Goal: Complete application form: Complete application form

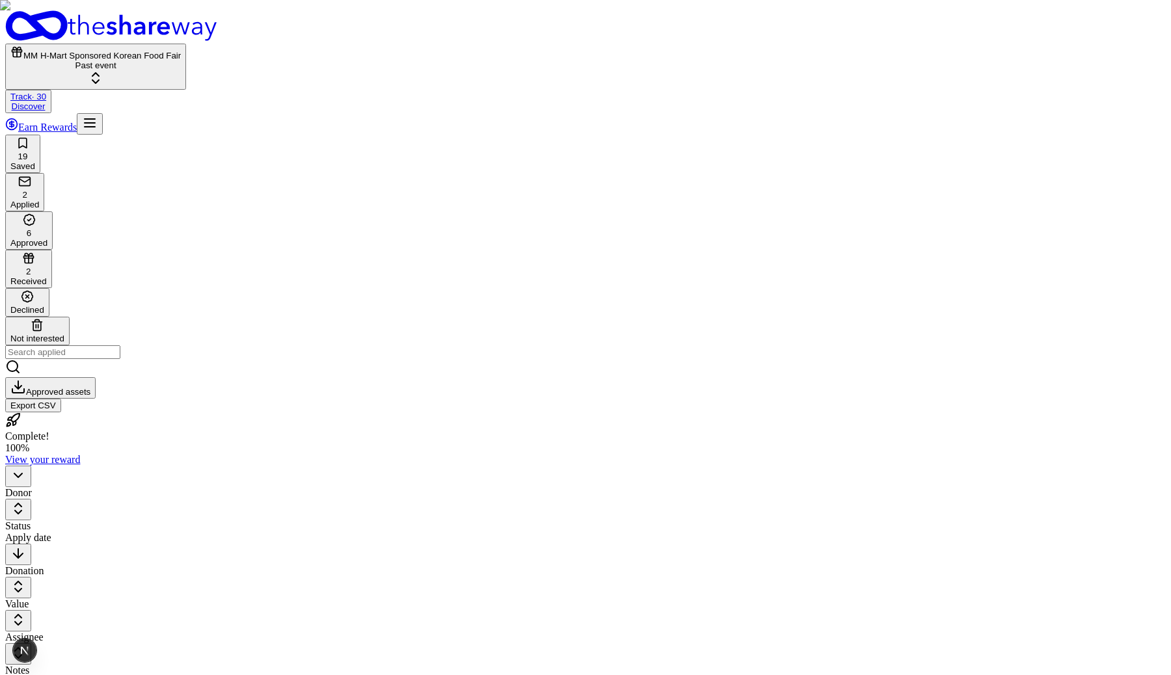
click at [186, 44] on button "MM H-Mart Sponsored Korean Food Fair Past event" at bounding box center [95, 67] width 181 height 46
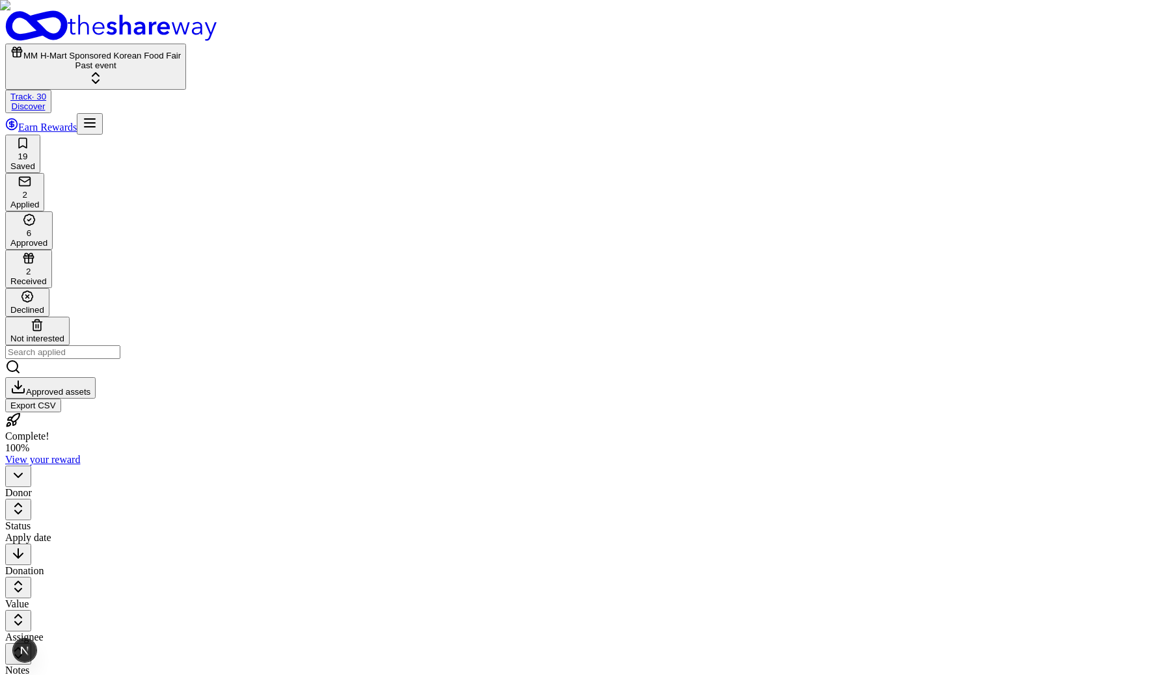
type input "[DATE] event"
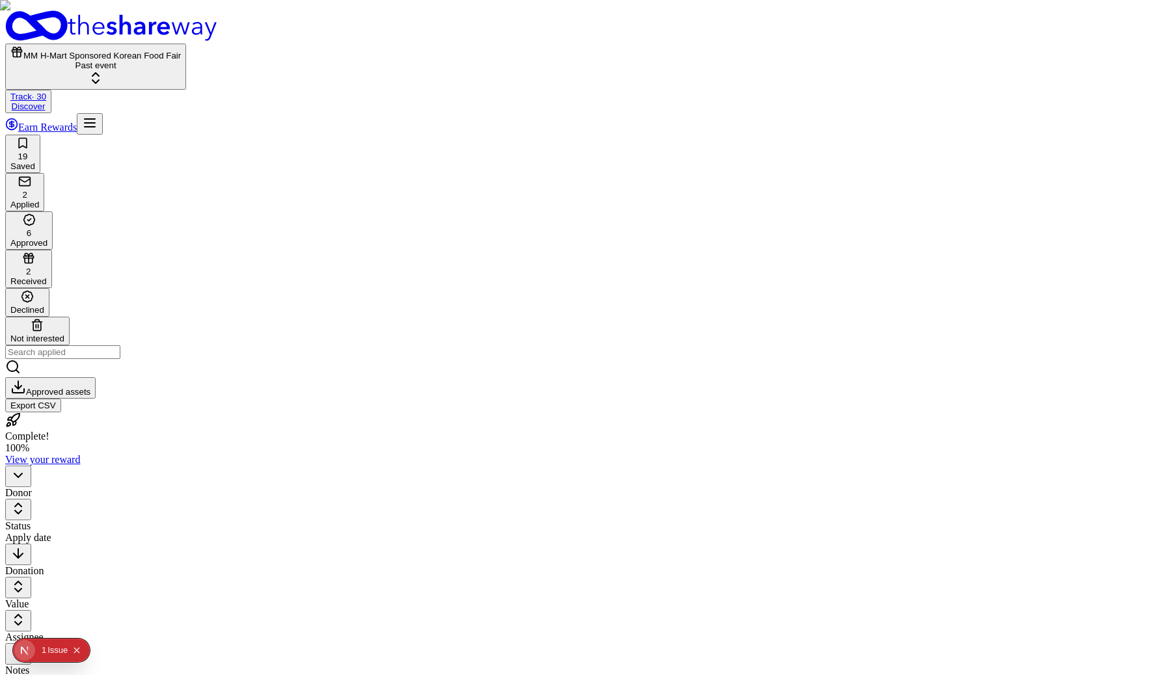
type input "200"
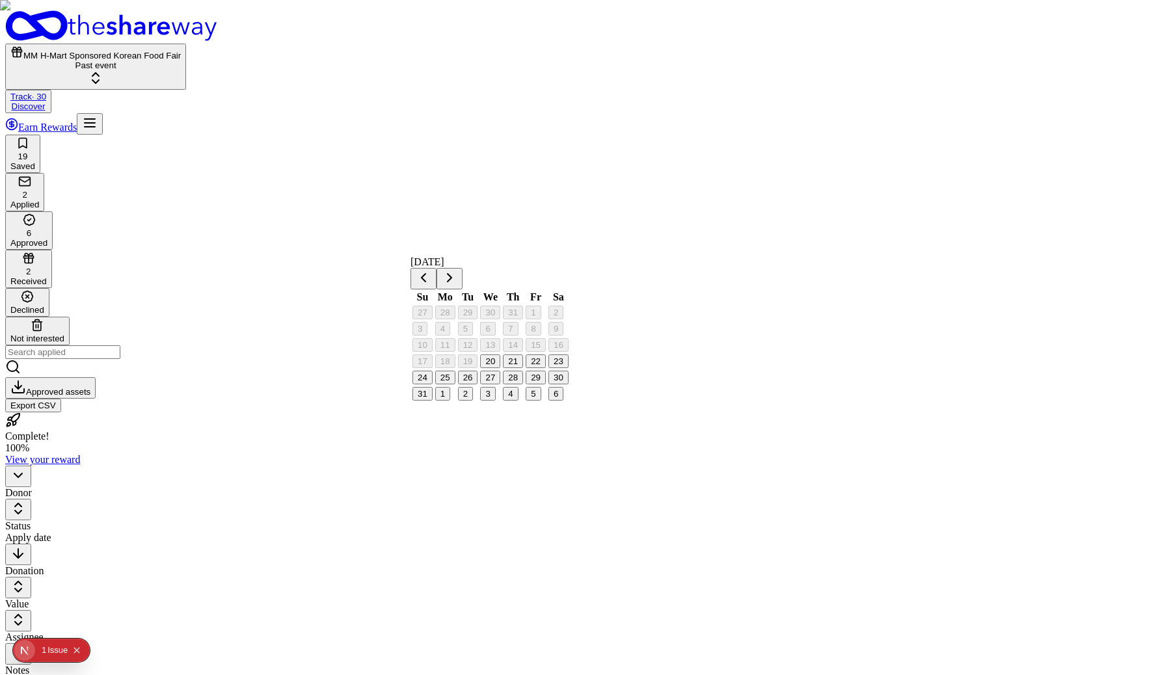
click at [523, 368] on button "21" at bounding box center [513, 362] width 20 height 14
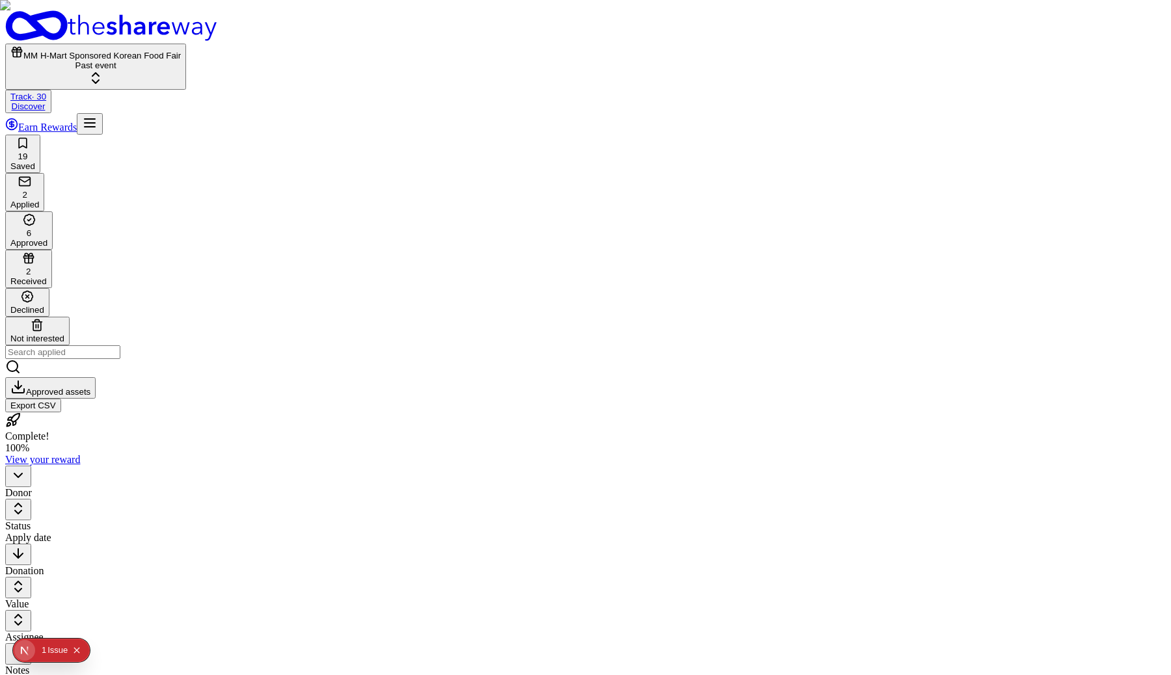
type input "94114"
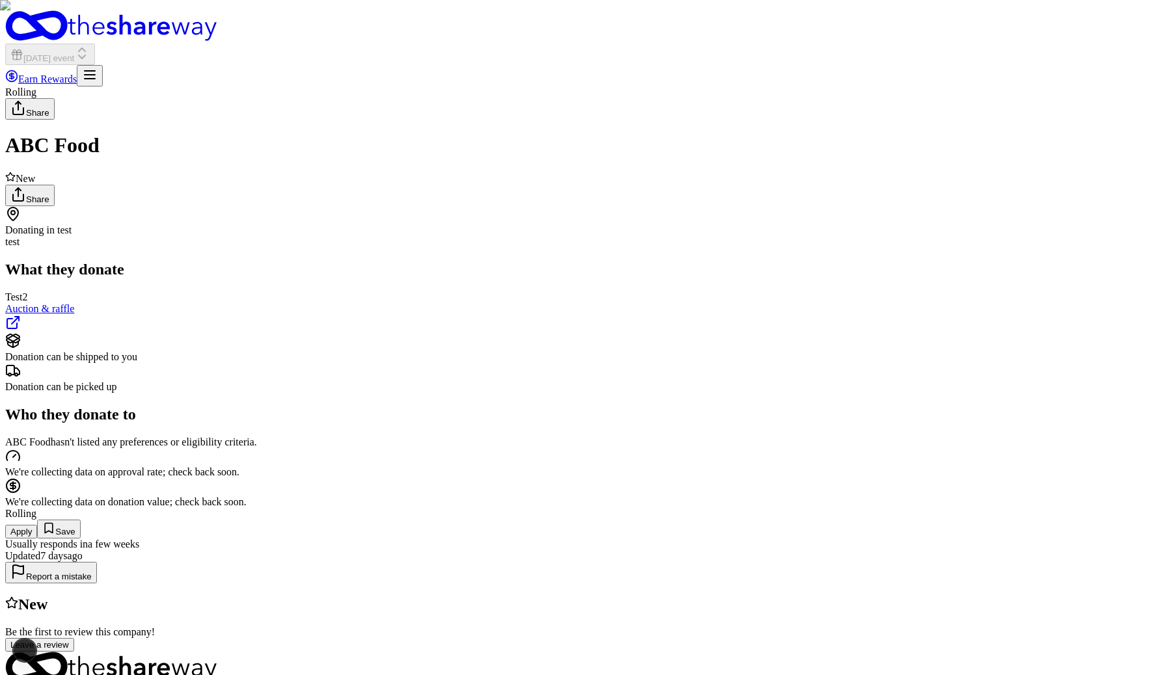
click at [37, 525] on button "Apply" at bounding box center [21, 532] width 32 height 14
checkbox input "true"
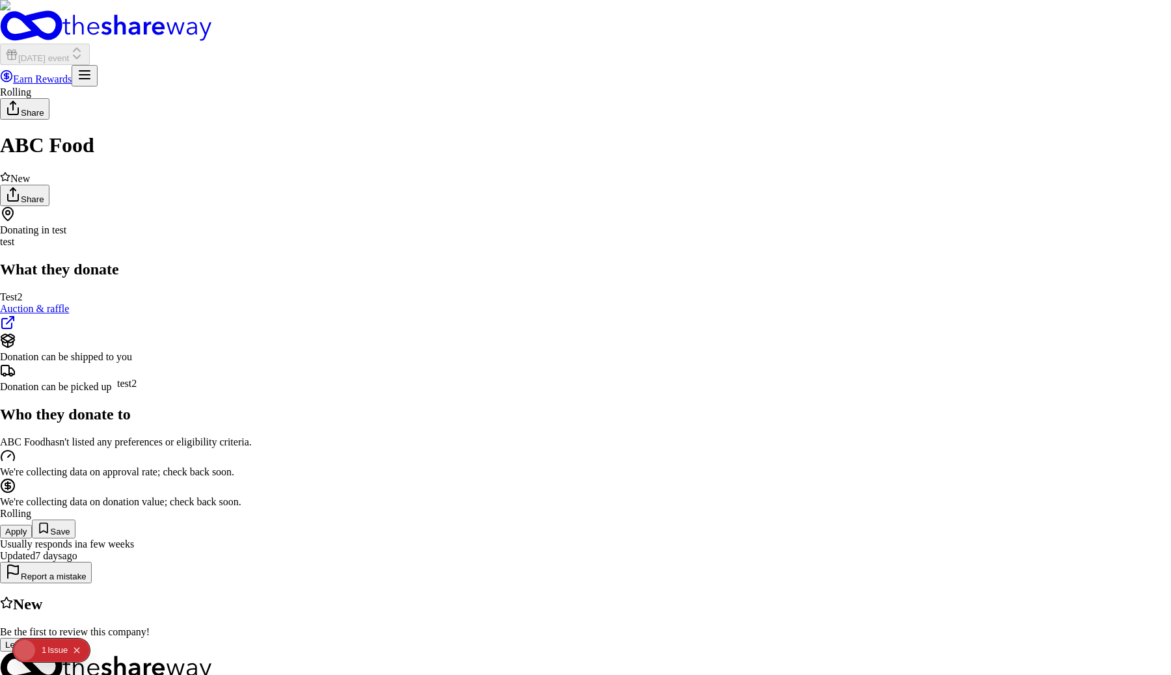
select select "test2"
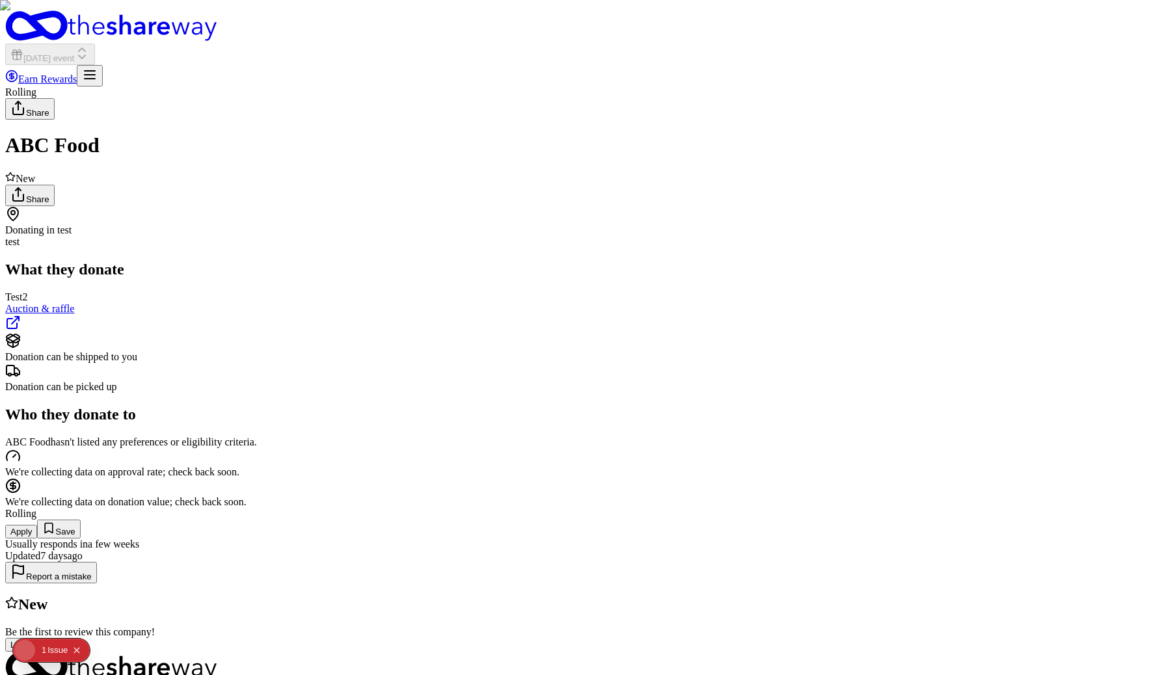
type input "3"
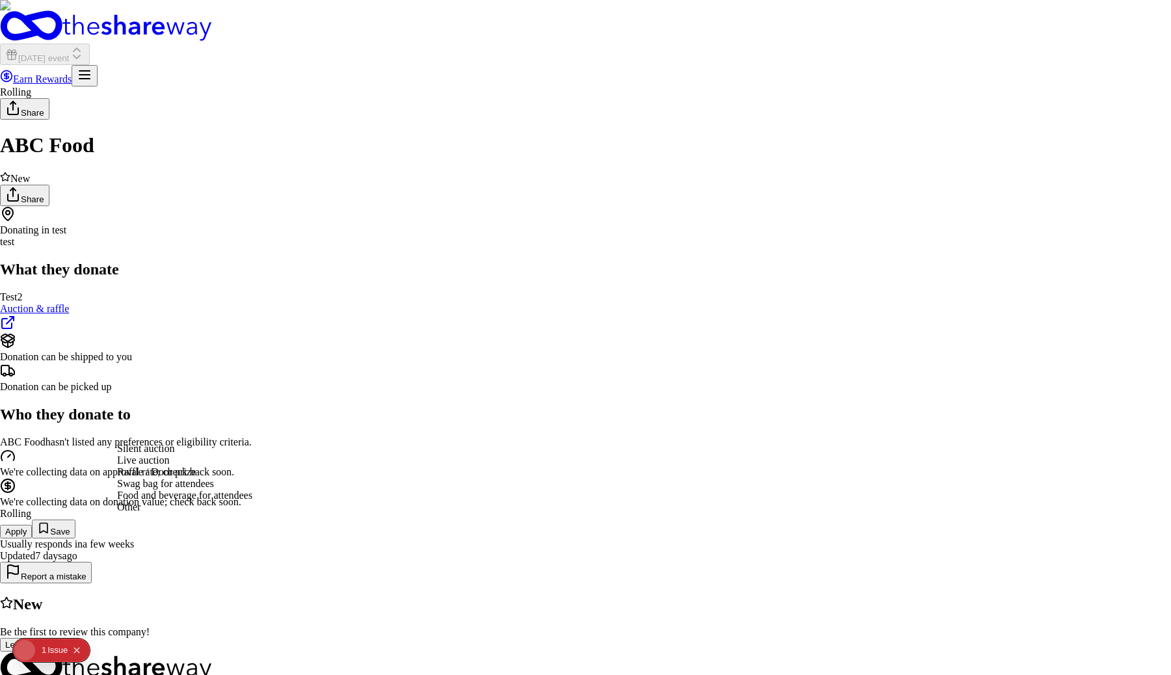
select select "liveAuction"
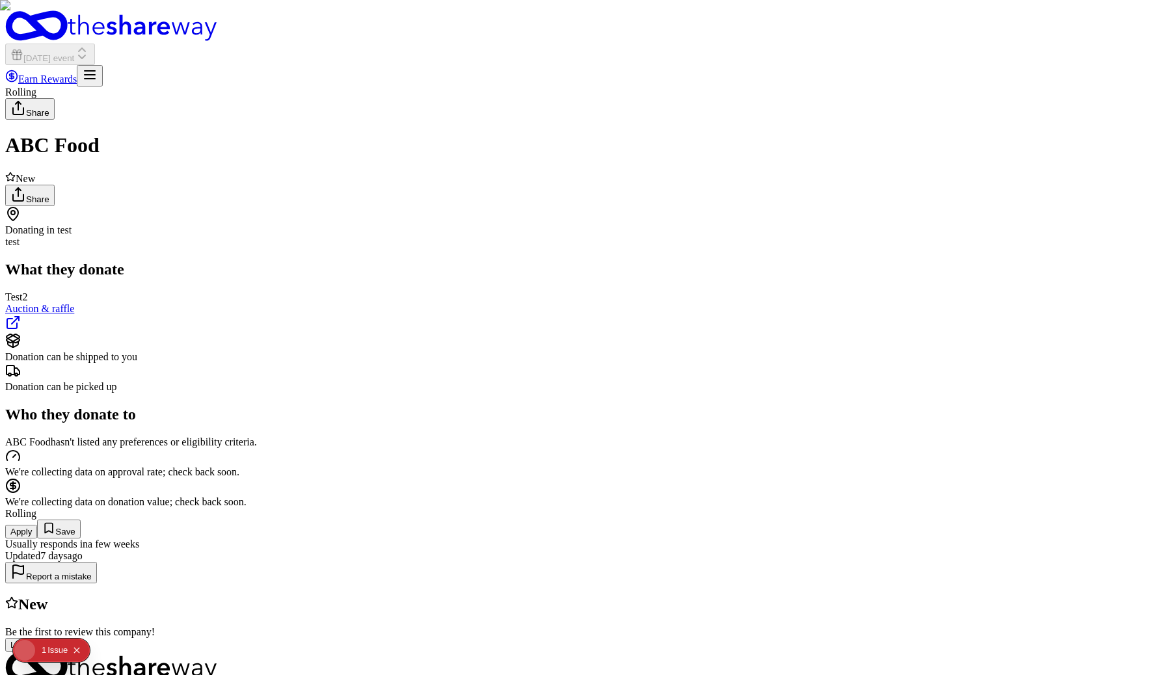
type textarea "boop"
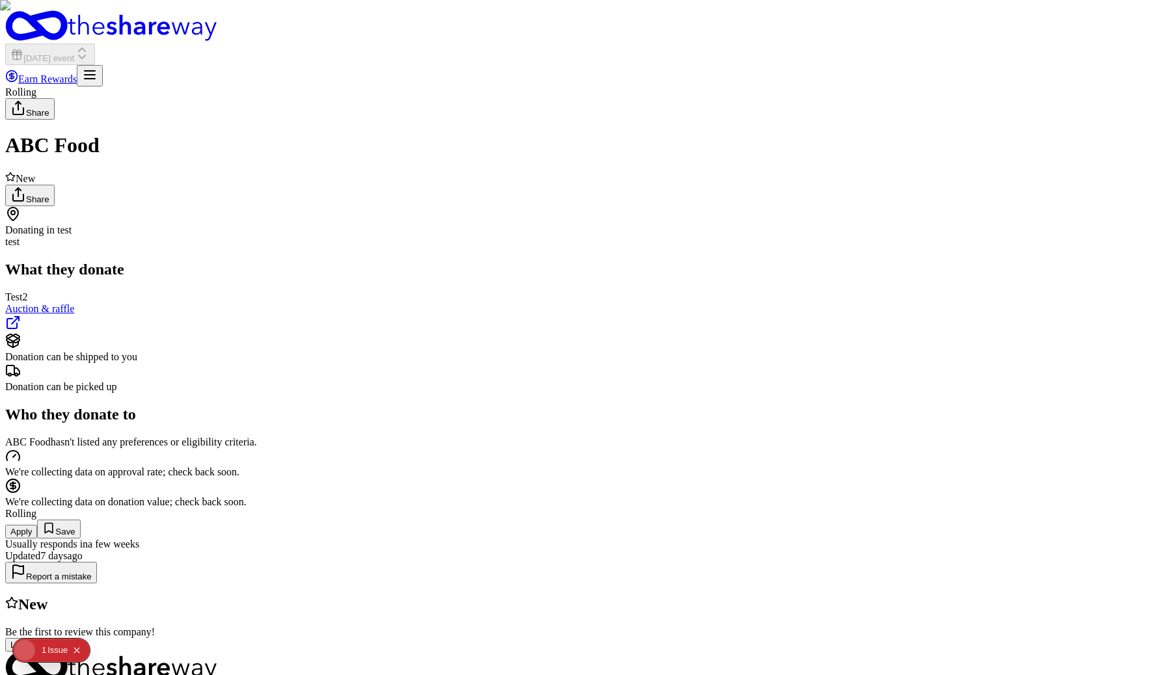
scroll to position [337, 0]
type textarea "kdkdkd"
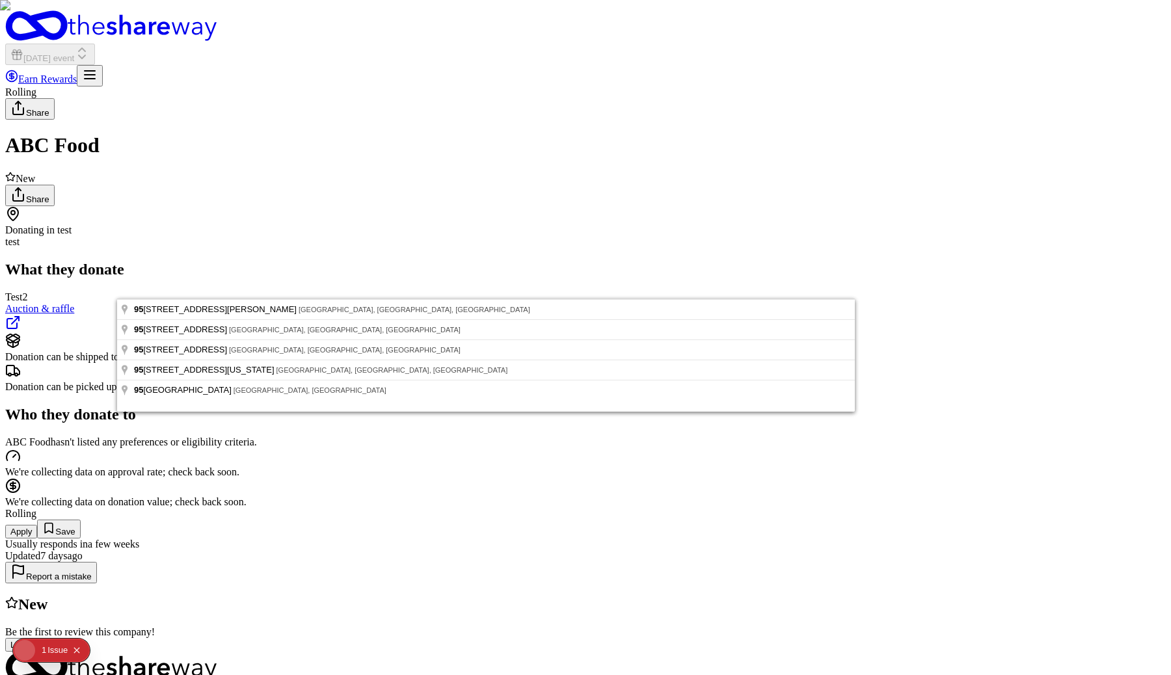
type input "9"
type input "4655 25th Street, San Francisco, CA, 94114"
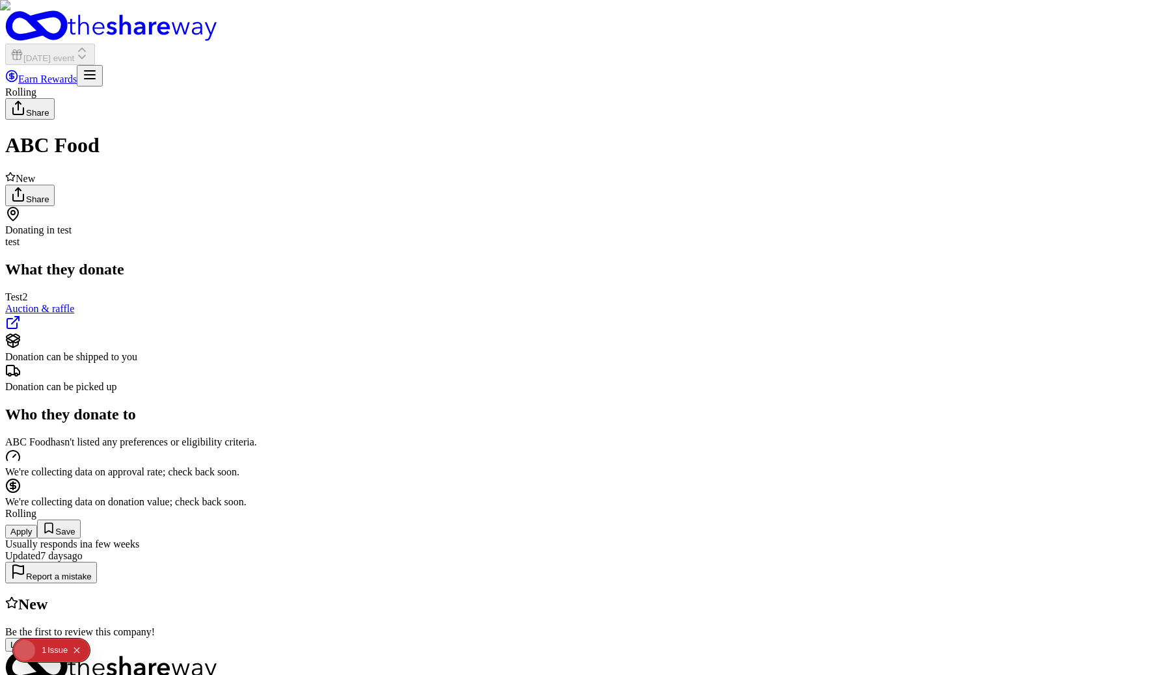
scroll to position [1654, 0]
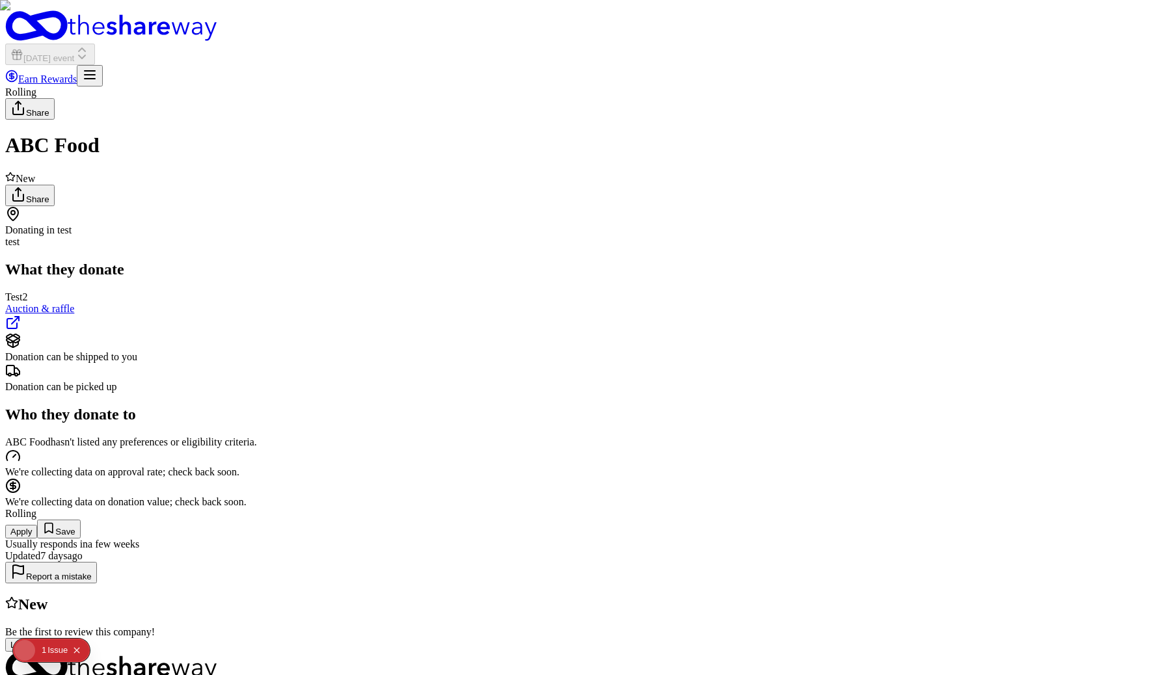
type textarea "boop"
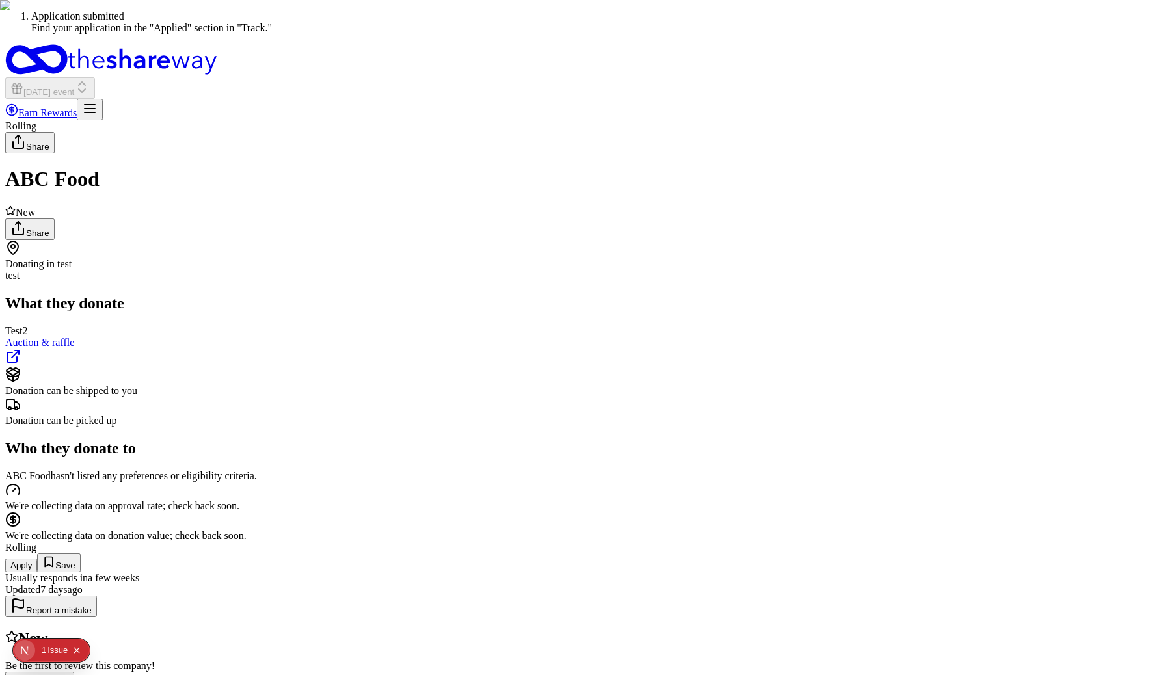
scroll to position [0, 0]
click at [1080, 360] on div "Rolling Share ABC Food New Share Donating in test test What they donate Test2 A…" at bounding box center [585, 402] width 1161 height 565
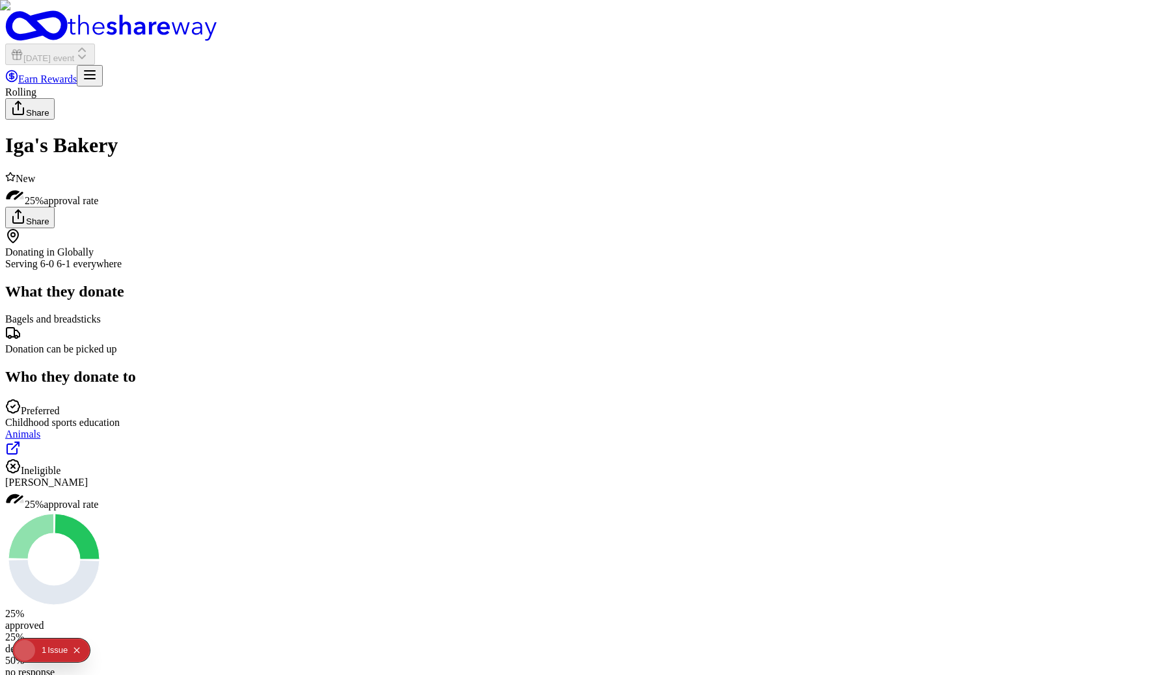
checkbox input "true"
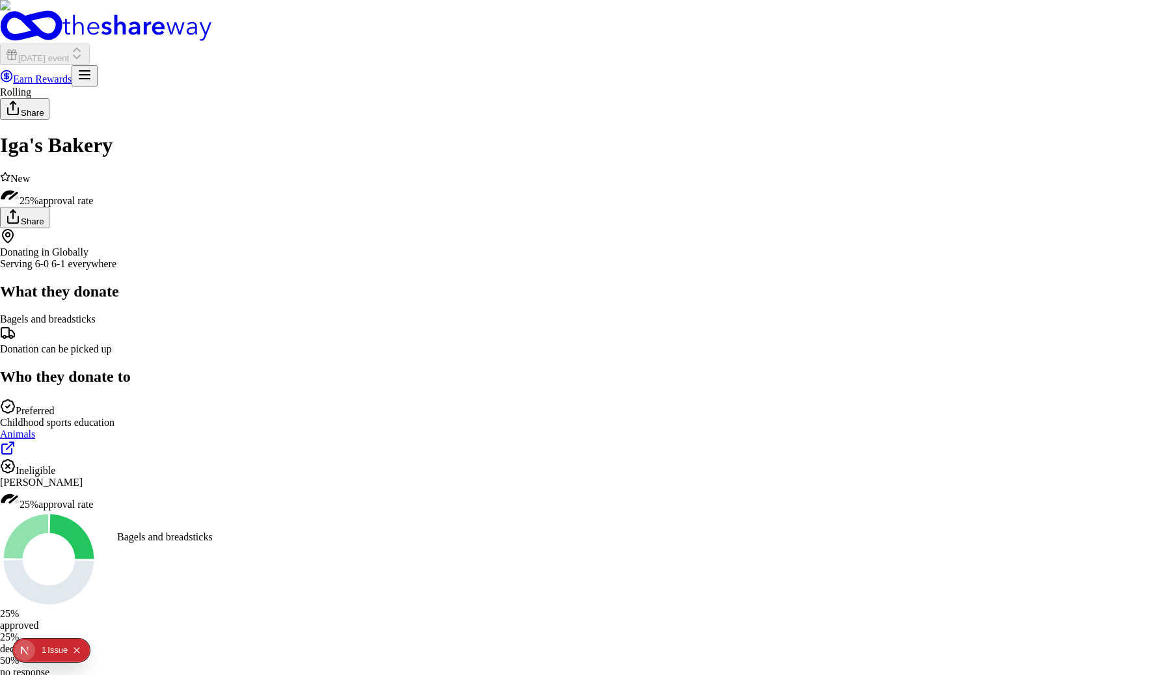
select select "Bagels and breadsticks"
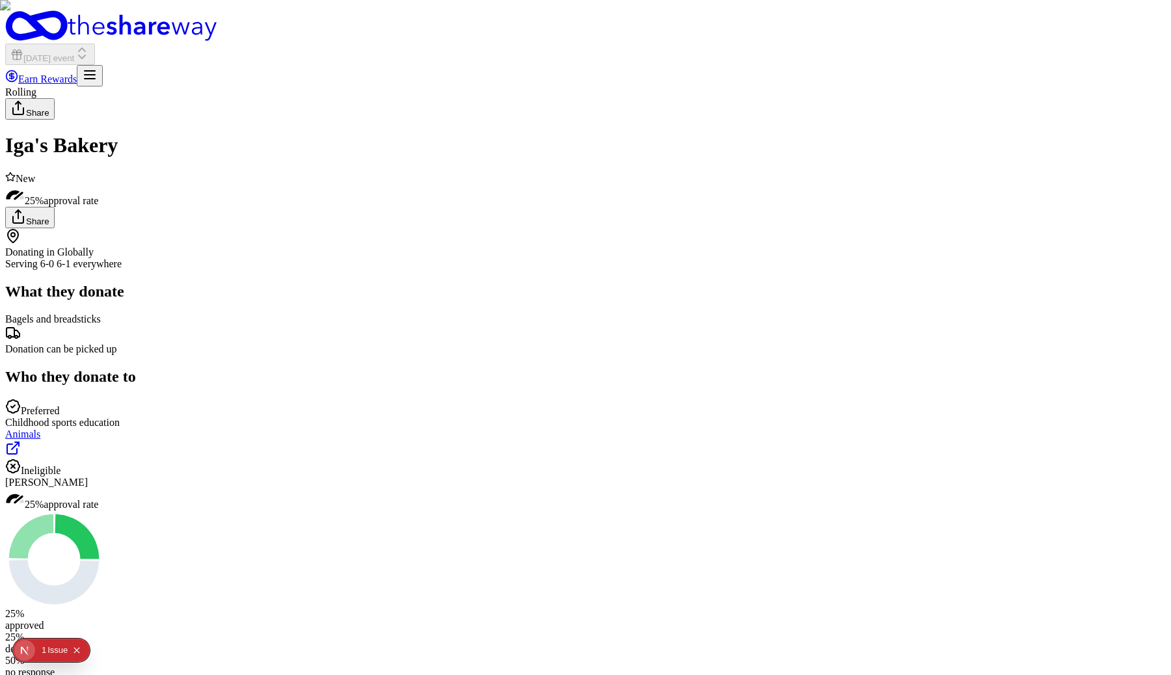
type input "4"
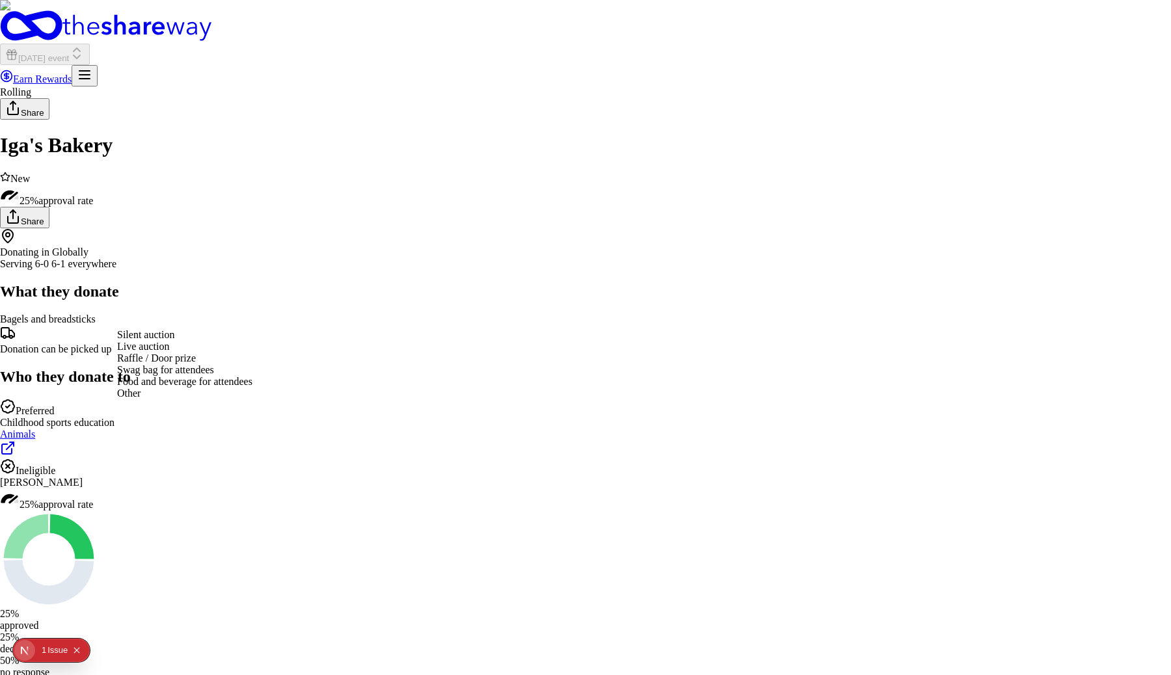
select select "liveAuction"
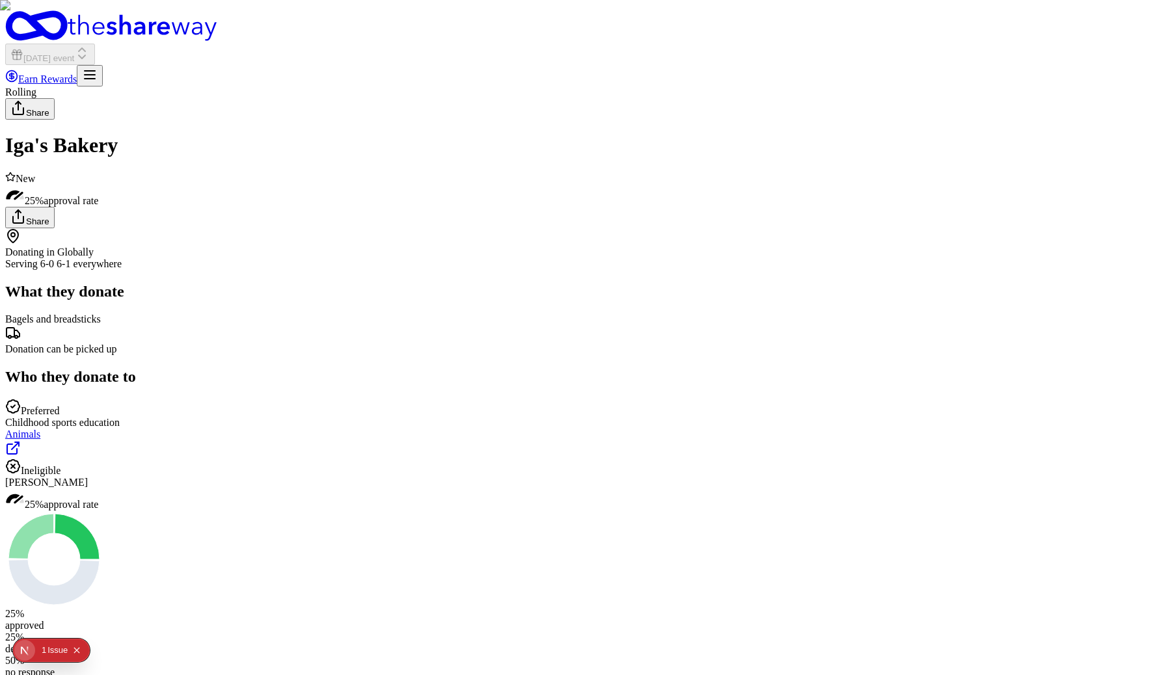
type textarea "skdfjasdlkfj"
type textarea "asdlfkjsdf"
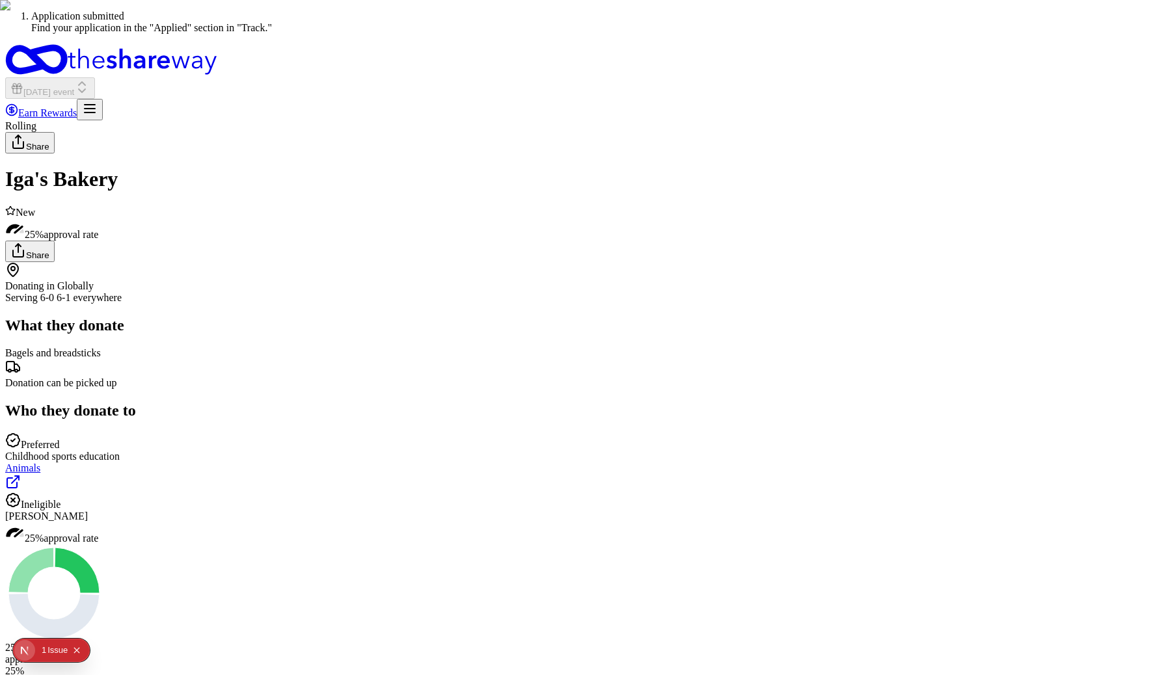
scroll to position [0, 0]
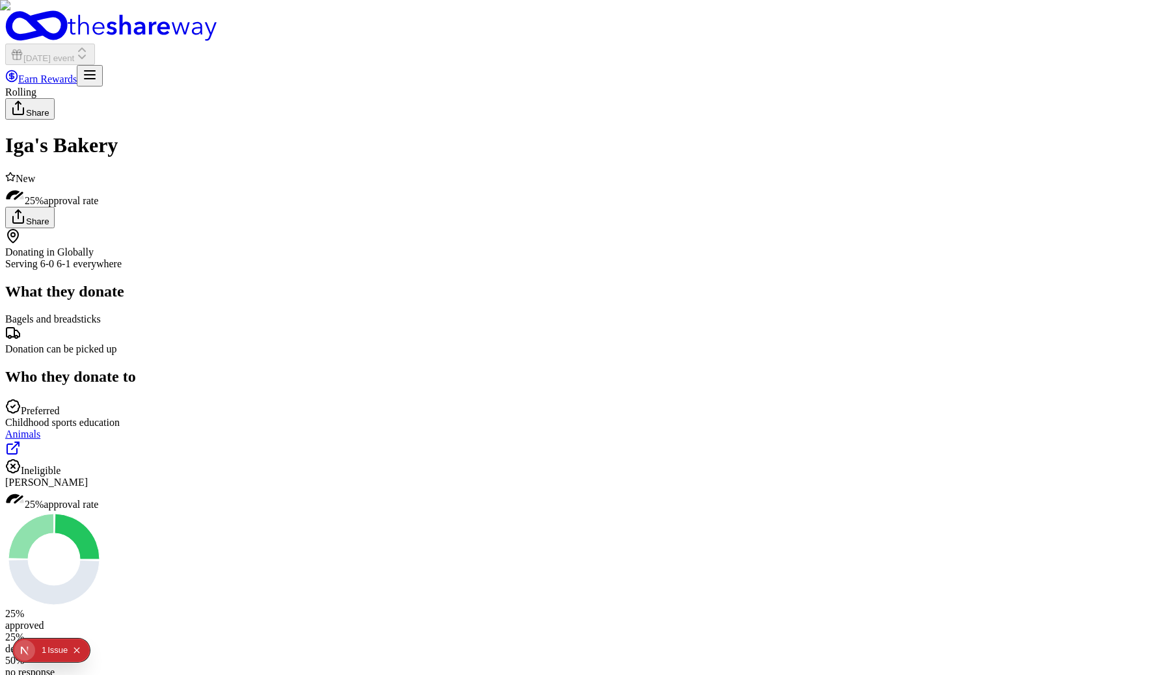
click at [987, 389] on div "Rolling Share Iga's Bakery New 25% approval rate Share Donating in Globally Ser…" at bounding box center [585, 475] width 1161 height 777
click at [680, 14] on div "Today's event Earn Rewards" at bounding box center [585, 48] width 1161 height 76
click at [120, 314] on div "Rolling Share Iga's Bakery New 25% approval rate Share Donating in Globally Ser…" at bounding box center [585, 475] width 1161 height 777
